Goal: Information Seeking & Learning: Find specific fact

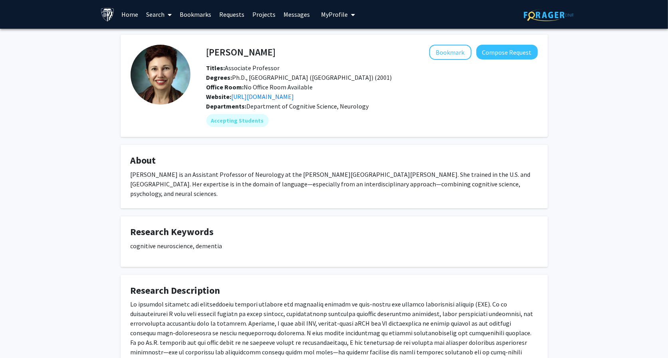
click at [157, 14] on link "Search" at bounding box center [159, 14] width 34 height 28
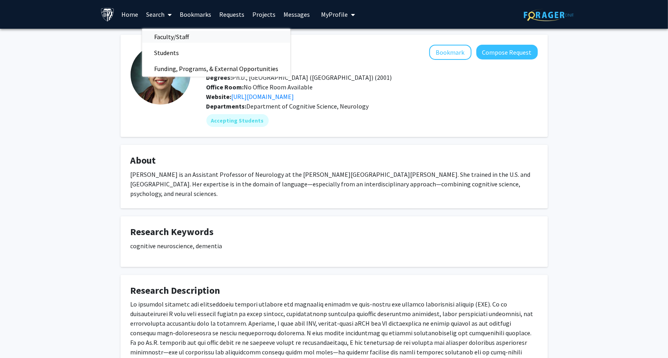
click at [161, 40] on span "Faculty/Staff" at bounding box center [171, 37] width 59 height 16
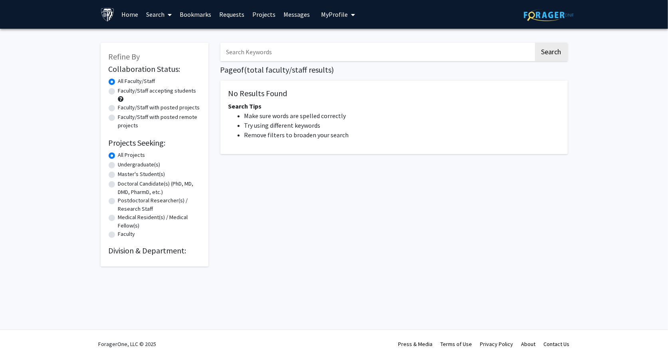
click at [250, 50] on input "Search Keywords" at bounding box center [376, 52] width 313 height 18
click at [535, 43] on button "Search" at bounding box center [551, 52] width 33 height 18
type input "fa"
click at [535, 43] on button "Search" at bounding box center [551, 52] width 33 height 18
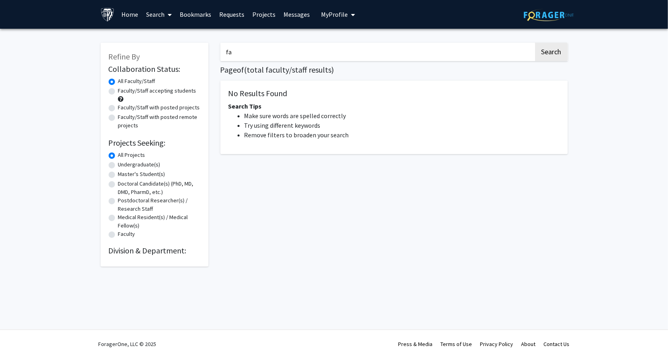
click at [167, 20] on span at bounding box center [168, 15] width 7 height 28
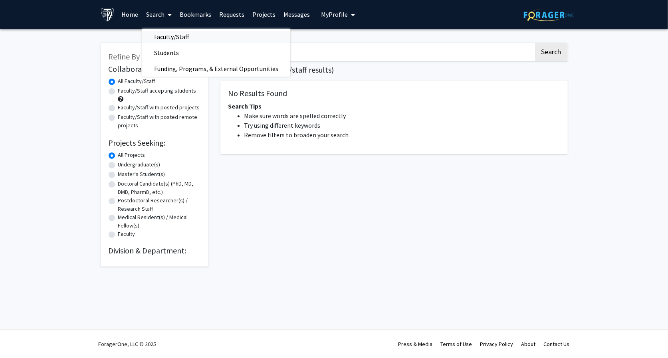
click at [165, 39] on span "Faculty/Staff" at bounding box center [171, 37] width 59 height 16
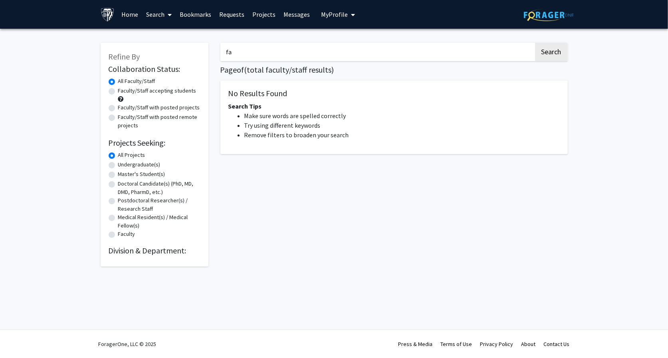
click at [162, 14] on link "Search" at bounding box center [159, 14] width 34 height 28
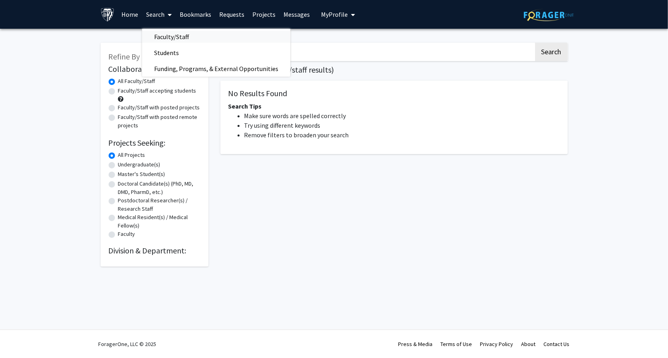
click at [168, 37] on span "Faculty/Staff" at bounding box center [171, 37] width 59 height 16
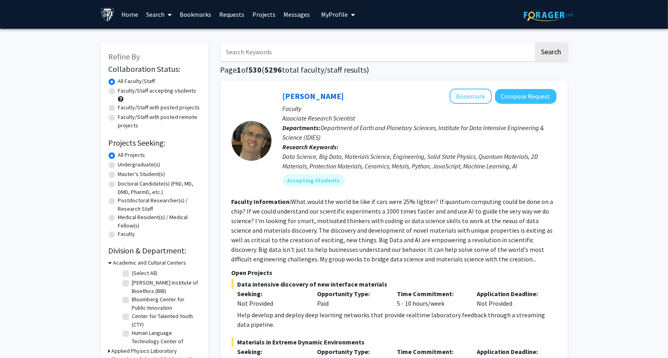
click at [305, 48] on input "Search Keywords" at bounding box center [376, 52] width 313 height 18
type input "[PERSON_NAME]"
click at [535, 43] on button "Search" at bounding box center [551, 52] width 33 height 18
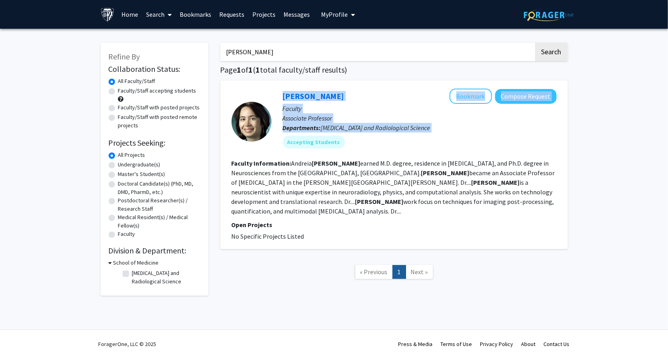
drag, startPoint x: 258, startPoint y: 122, endPoint x: 779, endPoint y: 135, distance: 521.2
click at [668, 135] on html "Skip navigation Home Search Bookmarks Requests Projects Messages My Profile [PE…" at bounding box center [334, 179] width 668 height 358
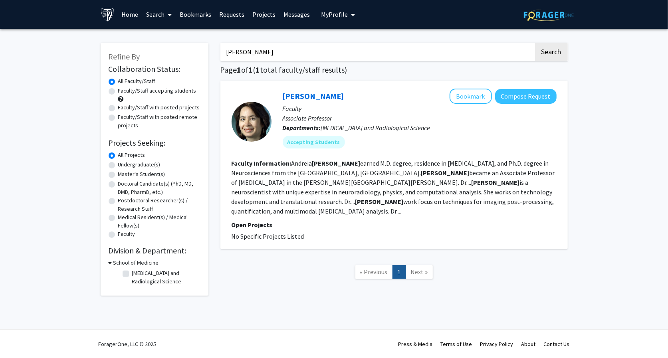
click at [225, 119] on div "[PERSON_NAME] Bookmark Compose Request Faculty Associate Professor Departments:…" at bounding box center [393, 165] width 347 height 169
click at [318, 92] on link "[PERSON_NAME]" at bounding box center [313, 96] width 61 height 10
